Goal: Task Accomplishment & Management: Use online tool/utility

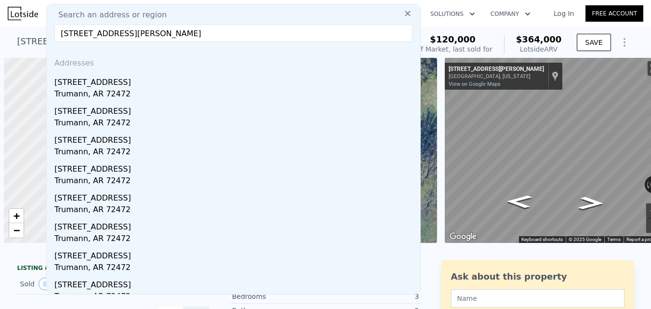
click at [267, 31] on input "[STREET_ADDRESS][PERSON_NAME]" at bounding box center [233, 33] width 358 height 17
click at [267, 32] on input "[STREET_ADDRESS][PERSON_NAME]" at bounding box center [233, 33] width 358 height 17
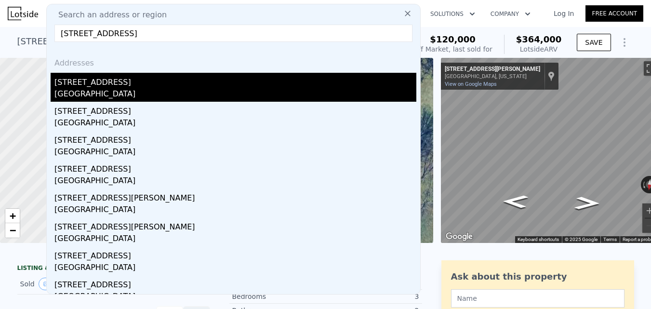
type input "[STREET_ADDRESS]"
click at [257, 85] on div "[STREET_ADDRESS]" at bounding box center [235, 80] width 362 height 15
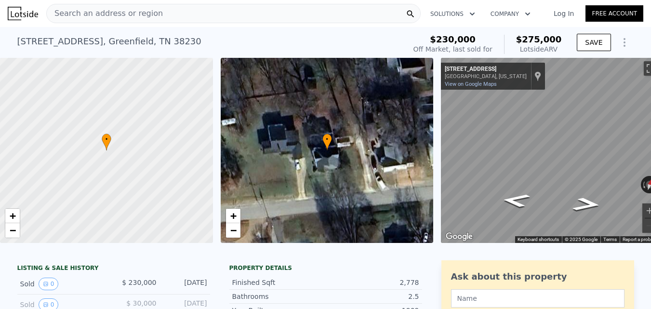
click at [245, 14] on div "Search an address or region" at bounding box center [233, 13] width 375 height 19
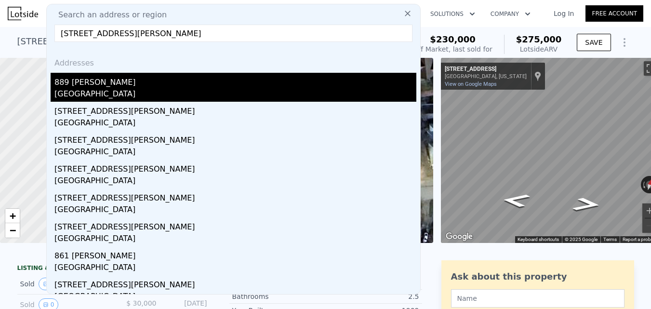
type input "[STREET_ADDRESS][PERSON_NAME]"
click at [239, 79] on div "889 [PERSON_NAME]" at bounding box center [235, 80] width 362 height 15
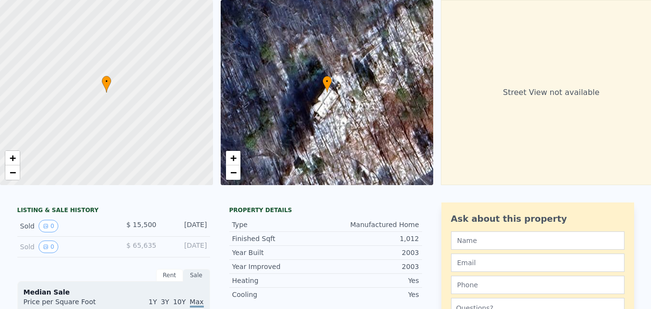
scroll to position [3, 0]
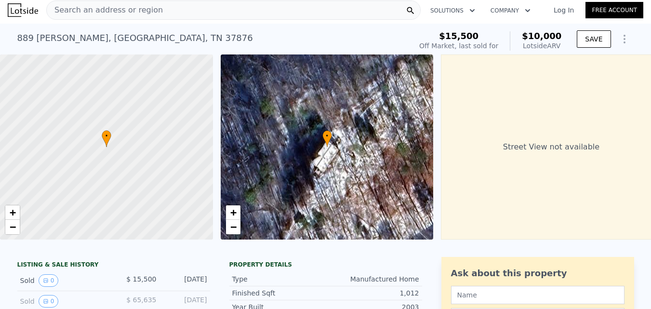
click at [213, 17] on div "Search an address or region" at bounding box center [233, 9] width 375 height 19
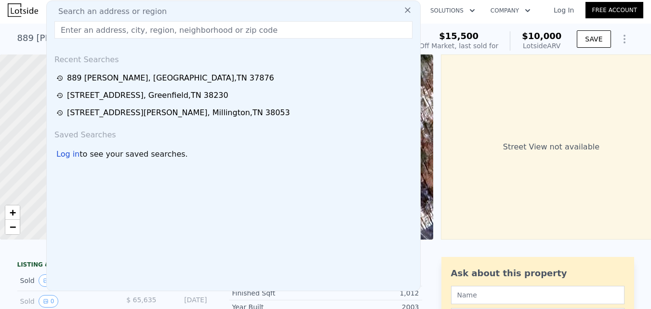
type input "[STREET_ADDRESS][PERSON_NAME]"
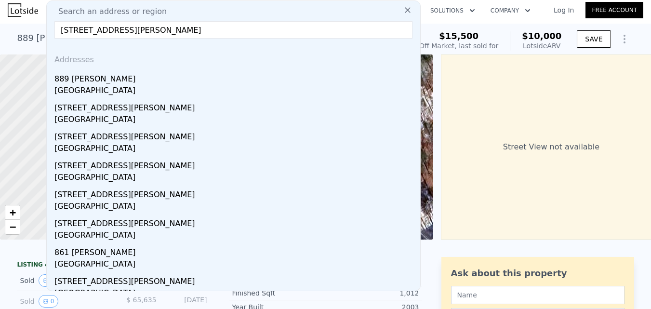
click at [437, 50] on div "Off Market, last sold for" at bounding box center [458, 46] width 79 height 10
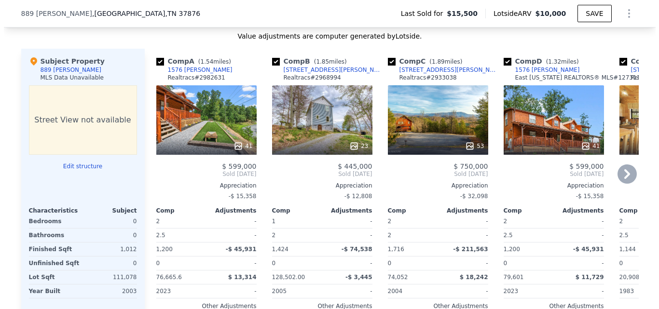
scroll to position [961, 0]
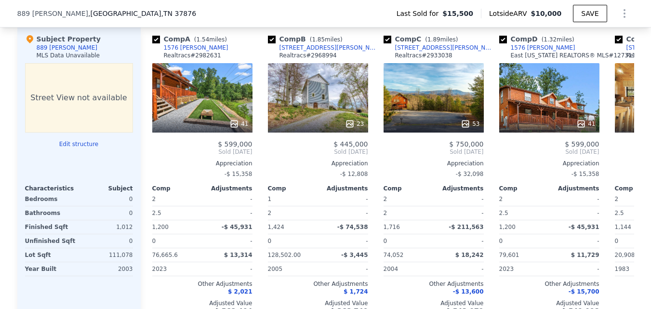
click at [85, 148] on button "Edit structure" at bounding box center [79, 144] width 108 height 8
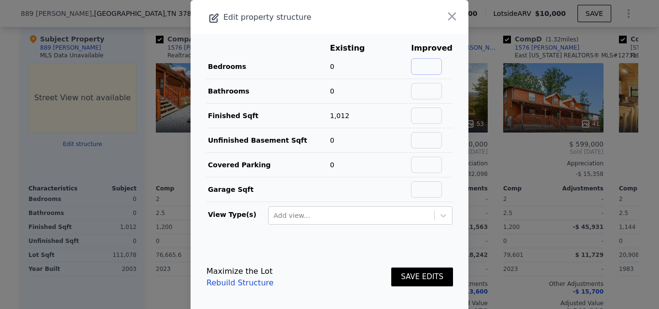
click at [415, 64] on input "text" at bounding box center [426, 66] width 31 height 16
type input "3"
click at [430, 83] on input "text" at bounding box center [426, 91] width 31 height 16
type input "1"
type input "2"
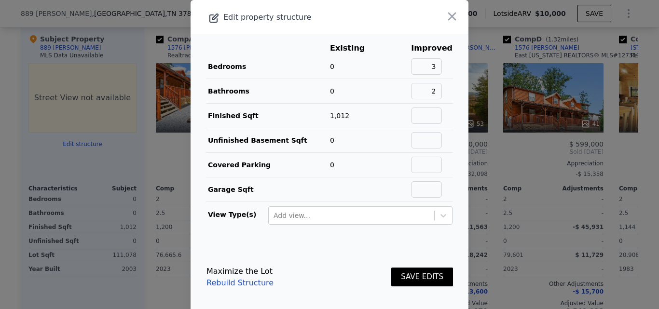
click at [430, 267] on div "SAVE EDITS" at bounding box center [422, 277] width 62 height 42
click at [429, 268] on button "SAVE EDITS" at bounding box center [422, 277] width 62 height 19
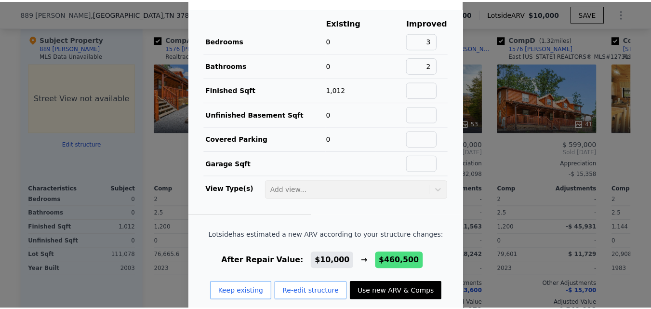
scroll to position [40, 0]
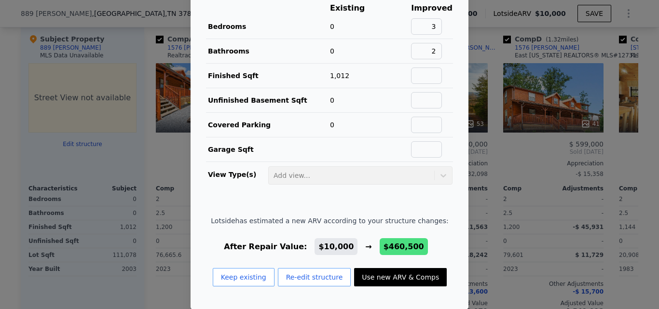
click at [415, 282] on button "Use new ARV & Comps" at bounding box center [400, 277] width 93 height 18
type input "840"
type input "414691.2"
type input "$ 460,500"
type input "$ 415,228"
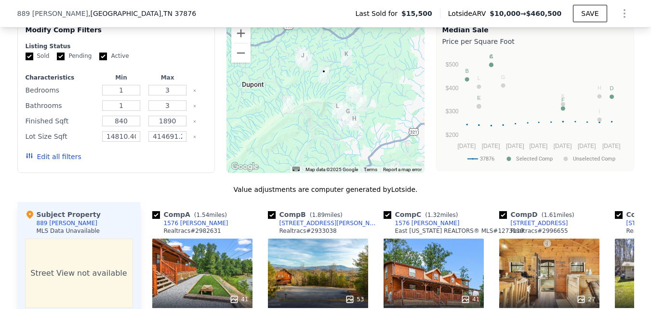
scroll to position [768, 0]
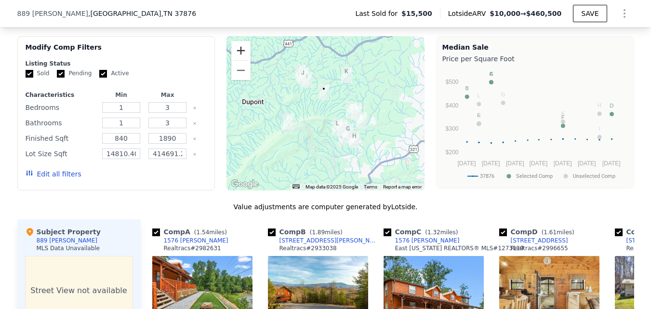
click at [240, 59] on button "Zoom in" at bounding box center [240, 50] width 19 height 19
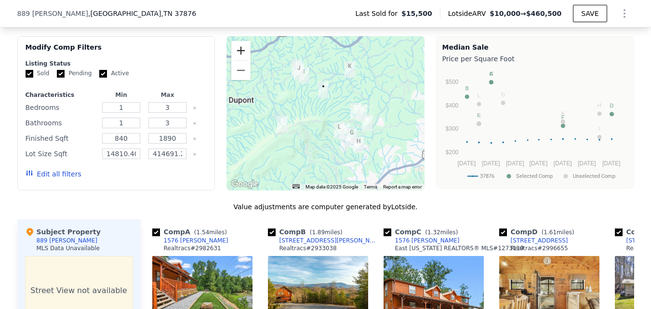
click at [240, 59] on button "Zoom in" at bounding box center [240, 50] width 19 height 19
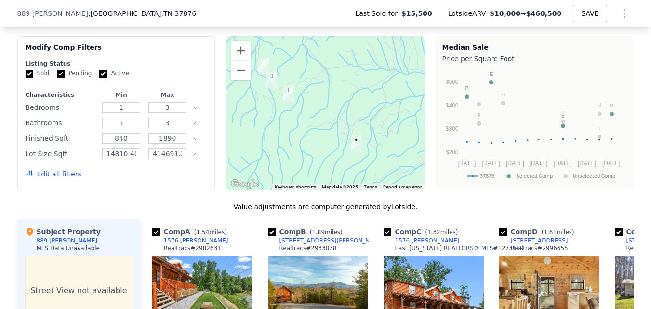
drag, startPoint x: 305, startPoint y: 81, endPoint x: 338, endPoint y: 172, distance: 96.1
click at [338, 172] on div at bounding box center [326, 113] width 198 height 154
type input "780"
type input "371131.19999999995"
type input "$ 10,000"
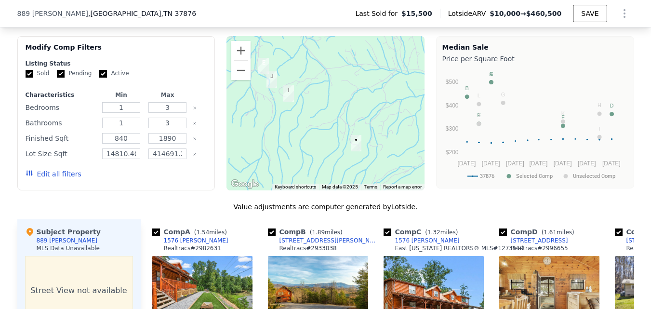
type input "-$ 8,438"
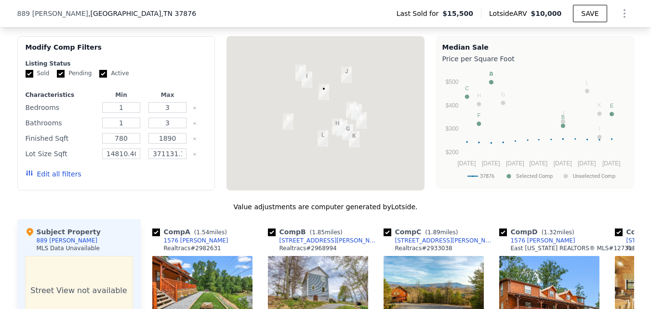
scroll to position [865, 0]
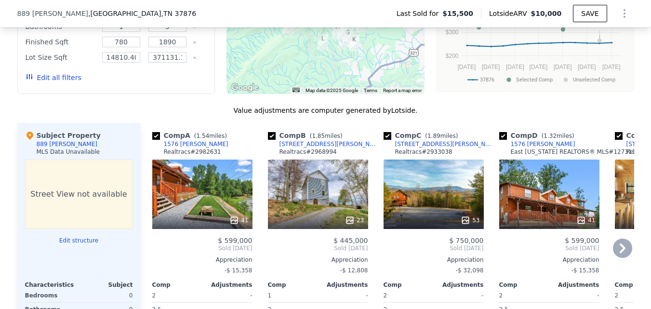
click at [616, 249] on icon at bounding box center [622, 248] width 19 height 19
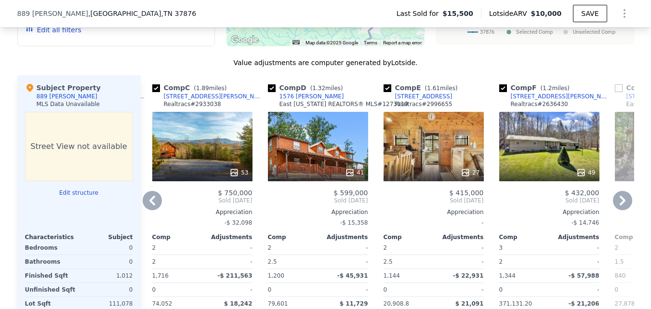
scroll to position [913, 0]
click at [148, 205] on icon at bounding box center [152, 199] width 19 height 19
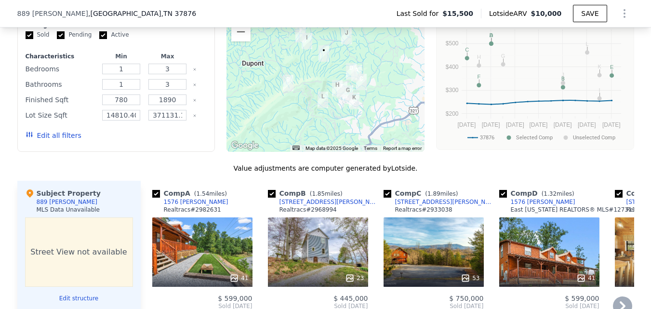
scroll to position [768, 0]
